Goal: Task Accomplishment & Management: Manage account settings

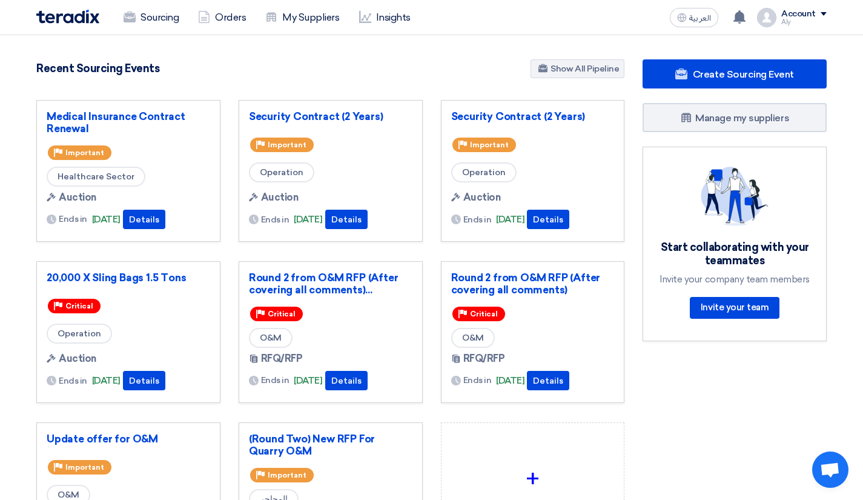
click at [816, 16] on div "Account" at bounding box center [799, 14] width 35 height 10
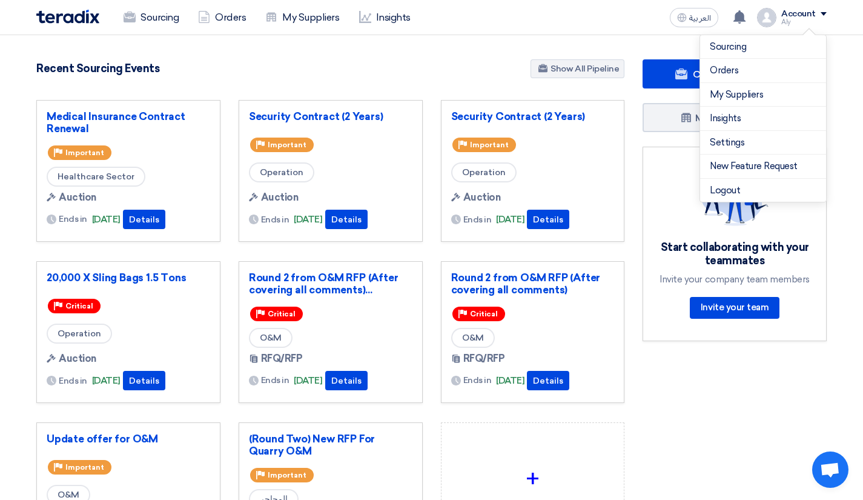
click at [730, 142] on link "Settings" at bounding box center [763, 143] width 107 height 14
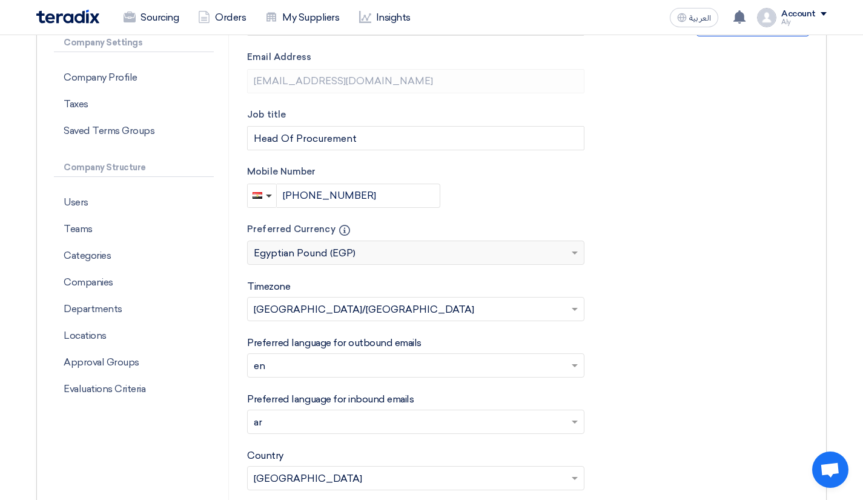
scroll to position [216, 0]
click at [126, 258] on p "Categories" at bounding box center [134, 254] width 160 height 27
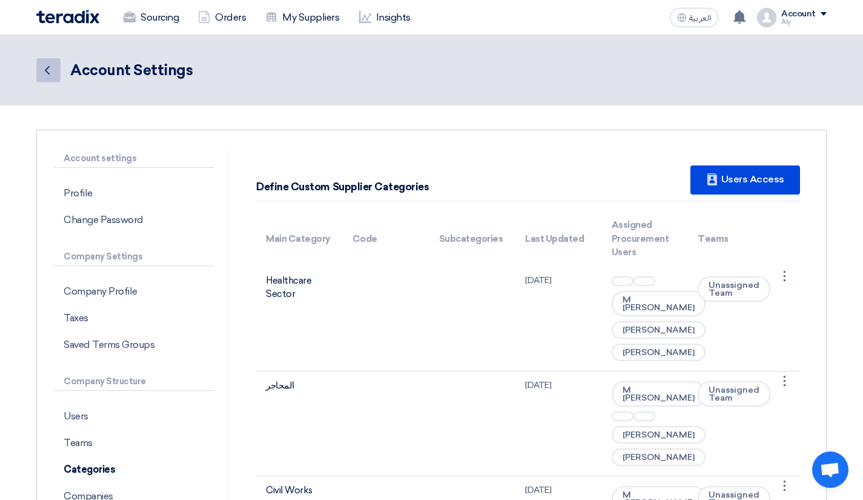
click at [59, 59] on link "Back" at bounding box center [48, 70] width 24 height 24
